Goal: Information Seeking & Learning: Check status

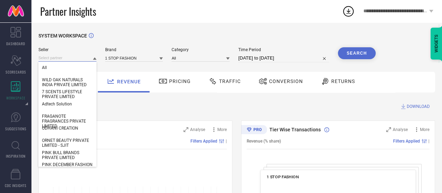
click at [62, 59] on input at bounding box center [67, 57] width 58 height 7
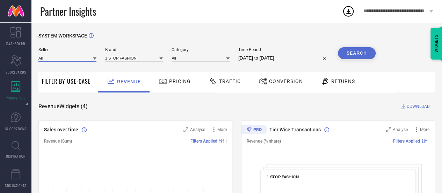
type input "s"
type input "dazzle"
click at [62, 66] on span "Dazzle Exports" at bounding box center [56, 67] width 28 height 5
click at [123, 56] on input at bounding box center [134, 57] width 58 height 7
click at [131, 59] on input at bounding box center [134, 57] width 58 height 7
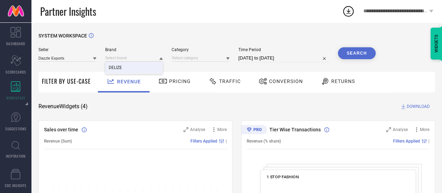
click at [136, 64] on div "DELIZE" at bounding box center [134, 68] width 58 height 12
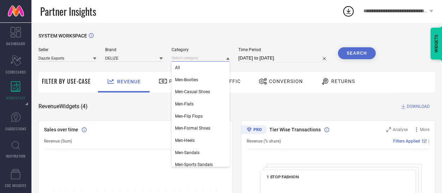
click at [185, 62] on input at bounding box center [201, 57] width 58 height 7
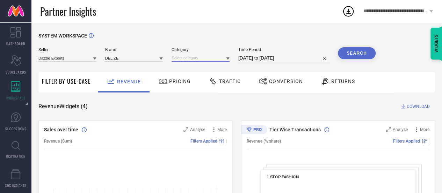
click at [194, 59] on input at bounding box center [201, 57] width 58 height 7
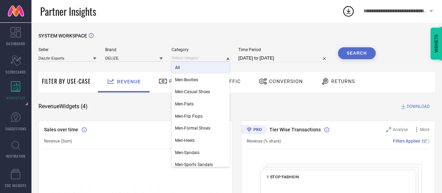
click at [202, 67] on div "All" at bounding box center [201, 68] width 58 height 12
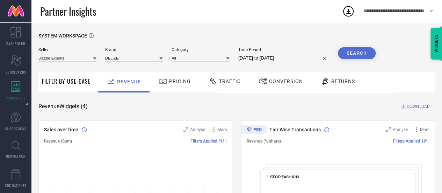
select select "8"
select select "2025"
select select "9"
select select "2025"
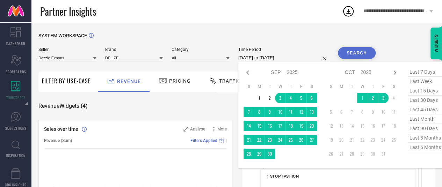
click at [301, 55] on input "[DATE] to [DATE]" at bounding box center [283, 58] width 91 height 8
click at [247, 76] on icon at bounding box center [248, 73] width 8 height 8
select select "7"
select select "2025"
select select "8"
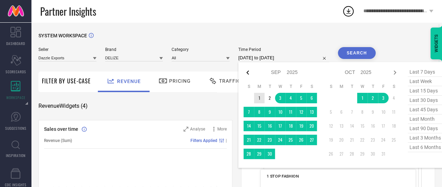
select select "2025"
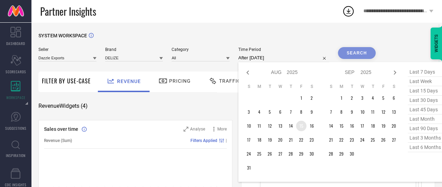
click at [301, 128] on td "15" at bounding box center [301, 126] width 10 height 10
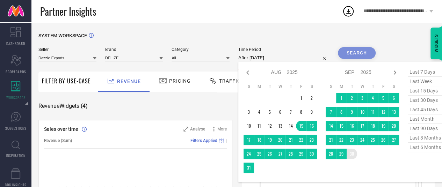
type input "[DATE] to [DATE]"
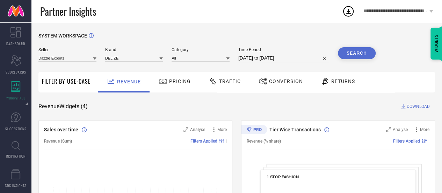
click at [357, 56] on button "Search" at bounding box center [357, 53] width 38 height 12
click at [274, 78] on div "Conversion" at bounding box center [281, 81] width 48 height 12
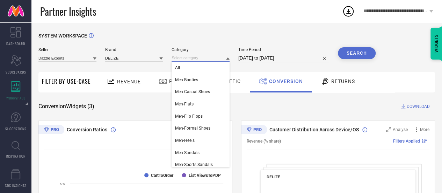
click at [207, 56] on input at bounding box center [201, 57] width 58 height 7
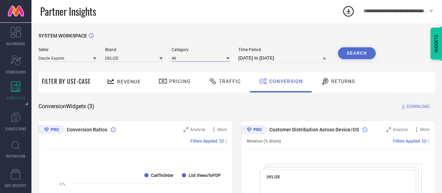
click at [194, 60] on input at bounding box center [201, 57] width 58 height 7
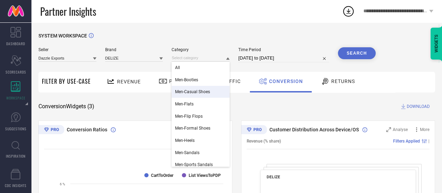
click at [191, 91] on span "Men-Casual Shoes" at bounding box center [192, 91] width 35 height 5
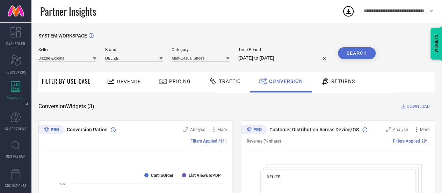
click at [362, 52] on button "Search" at bounding box center [357, 53] width 38 height 12
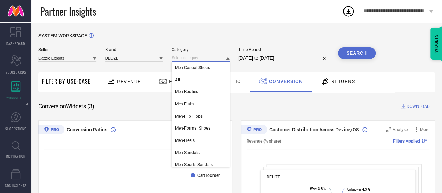
click at [217, 58] on input at bounding box center [201, 57] width 58 height 7
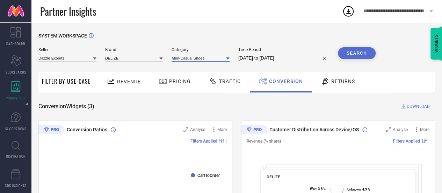
click at [211, 60] on input at bounding box center [201, 57] width 58 height 7
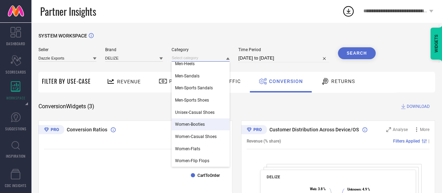
scroll to position [76, 0]
click at [194, 124] on span "Women-Booties" at bounding box center [190, 124] width 30 height 5
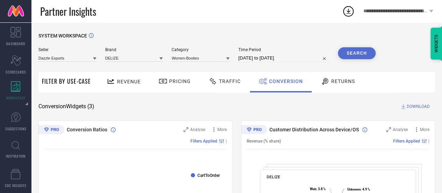
click at [355, 58] on button "Search" at bounding box center [357, 53] width 38 height 12
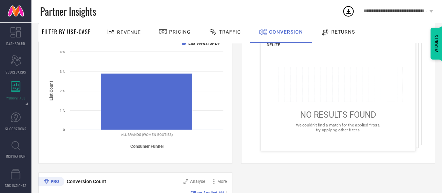
scroll to position [0, 0]
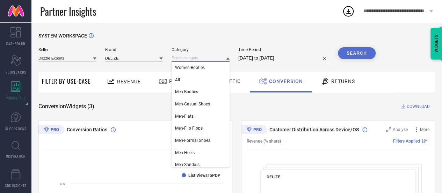
click at [205, 55] on input at bounding box center [201, 57] width 58 height 7
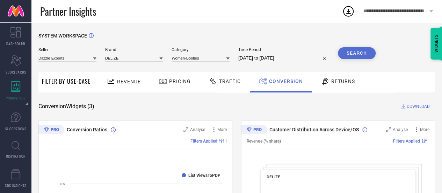
click at [204, 54] on div "Women-Booties" at bounding box center [201, 58] width 58 height 8
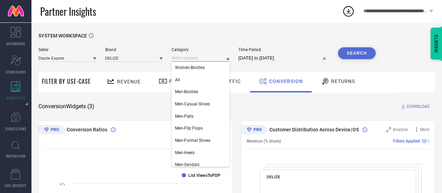
click at [208, 57] on input at bounding box center [201, 57] width 58 height 7
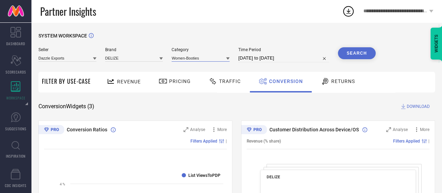
click at [208, 57] on input at bounding box center [201, 57] width 58 height 7
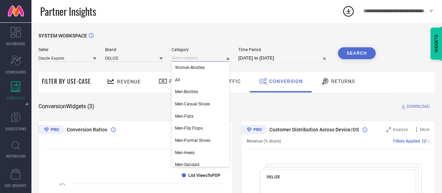
click at [208, 57] on input at bounding box center [201, 57] width 58 height 7
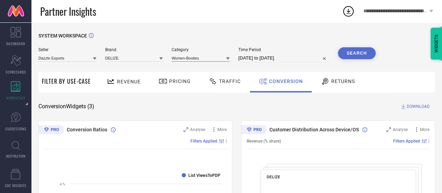
click at [208, 57] on input at bounding box center [201, 57] width 58 height 7
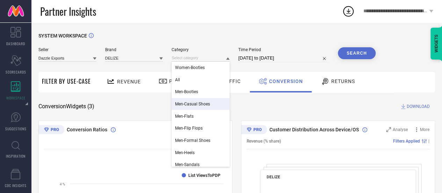
click at [198, 109] on div "Men-Casual Shoes" at bounding box center [201, 104] width 58 height 12
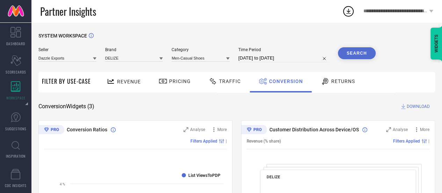
click at [356, 50] on button "Search" at bounding box center [357, 53] width 38 height 12
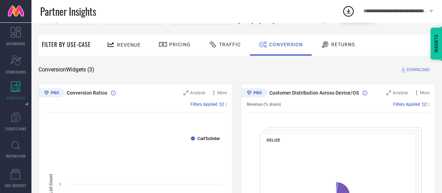
scroll to position [49, 0]
